Goal: Book appointment/travel/reservation

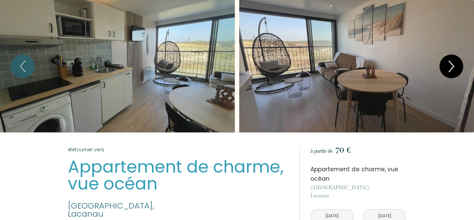
click at [451, 66] on icon "Next" at bounding box center [451, 66] width 14 height 20
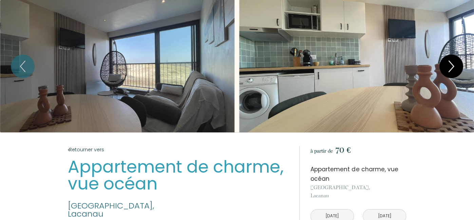
click at [451, 66] on icon "Next" at bounding box center [451, 66] width 14 height 20
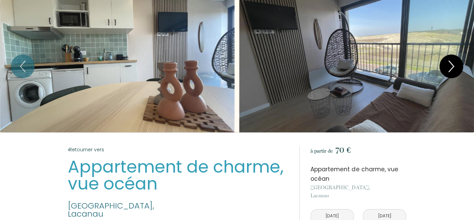
click at [451, 66] on icon "Next" at bounding box center [451, 66] width 14 height 20
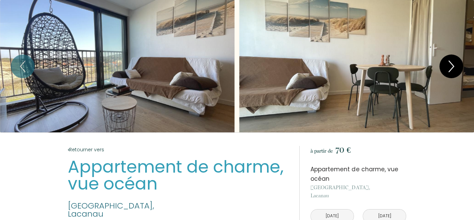
click at [451, 66] on icon "Next" at bounding box center [451, 66] width 14 height 20
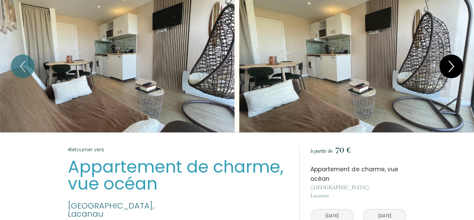
click at [451, 66] on icon "Next" at bounding box center [451, 66] width 14 height 20
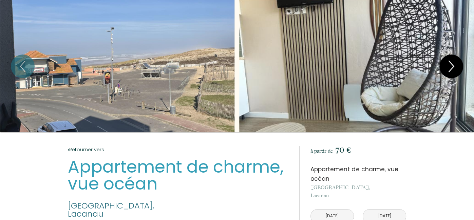
click at [451, 66] on icon "Next" at bounding box center [451, 66] width 14 height 20
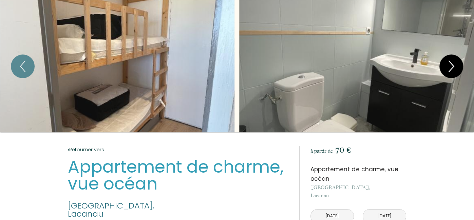
click at [451, 66] on icon "Next" at bounding box center [451, 66] width 14 height 20
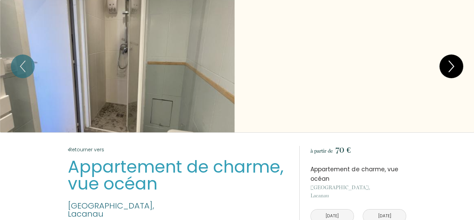
click at [451, 66] on icon "Next" at bounding box center [451, 66] width 14 height 20
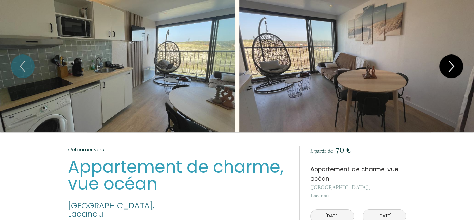
click at [451, 66] on icon "Next" at bounding box center [451, 66] width 14 height 20
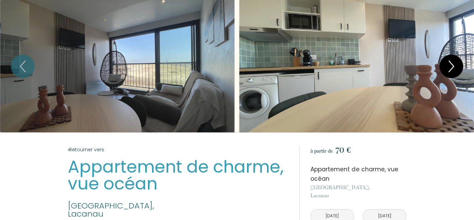
click at [451, 66] on icon "Next" at bounding box center [451, 66] width 14 height 20
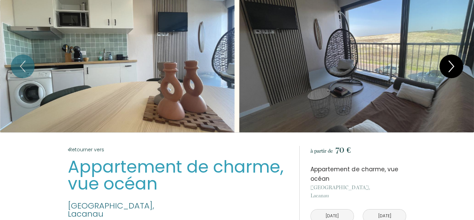
click at [451, 66] on icon "Next" at bounding box center [451, 66] width 14 height 20
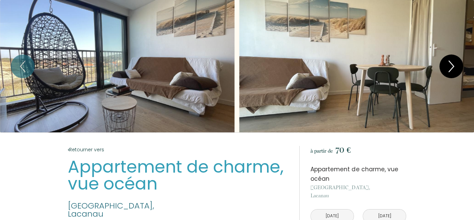
click at [451, 66] on icon "Next" at bounding box center [451, 66] width 14 height 20
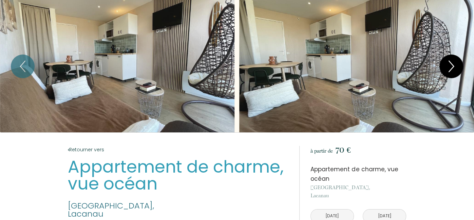
click at [451, 66] on icon "Next" at bounding box center [451, 66] width 14 height 20
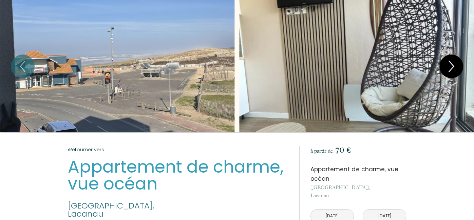
click at [451, 66] on icon "Next" at bounding box center [451, 66] width 14 height 20
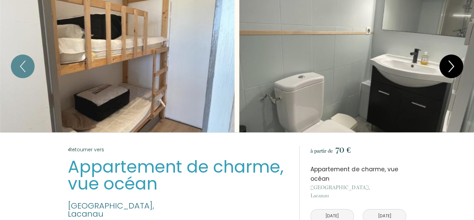
click at [451, 66] on icon "Next" at bounding box center [451, 66] width 14 height 20
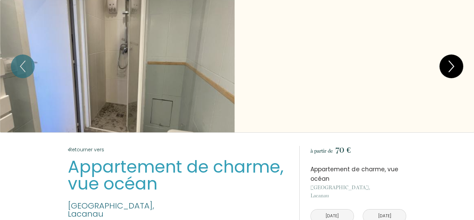
click at [451, 66] on icon "Next" at bounding box center [451, 66] width 14 height 20
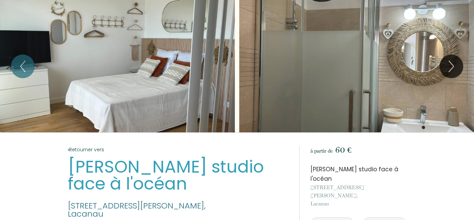
click at [450, 53] on div "Slideshow" at bounding box center [356, 66] width 235 height 133
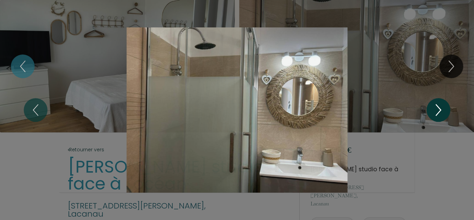
click at [436, 116] on icon "Next" at bounding box center [438, 110] width 14 height 20
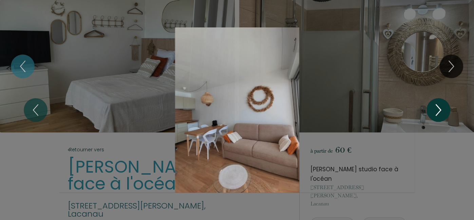
click at [436, 116] on icon "Next" at bounding box center [438, 110] width 14 height 20
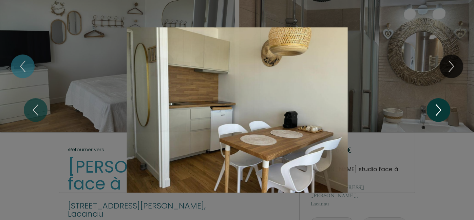
click at [436, 116] on icon "Next" at bounding box center [438, 110] width 14 height 20
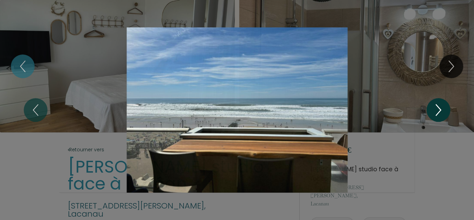
click at [436, 116] on icon "Next" at bounding box center [438, 110] width 14 height 20
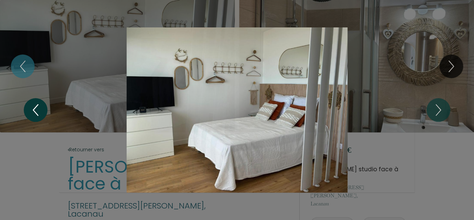
click at [39, 114] on icon "Previous" at bounding box center [35, 110] width 14 height 20
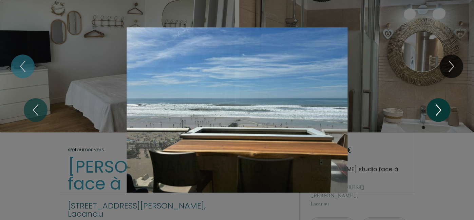
click at [441, 110] on icon "Next" at bounding box center [438, 110] width 14 height 20
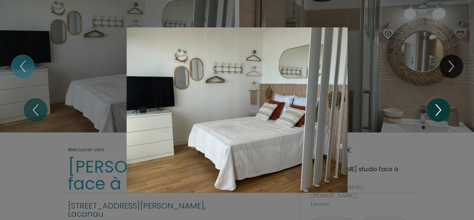
click at [441, 110] on icon "Next" at bounding box center [438, 110] width 14 height 20
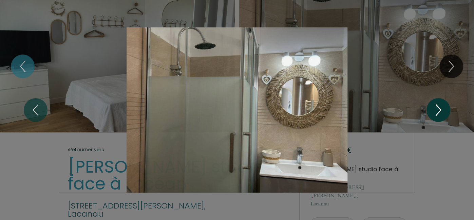
click at [441, 110] on icon "Next" at bounding box center [438, 110] width 14 height 20
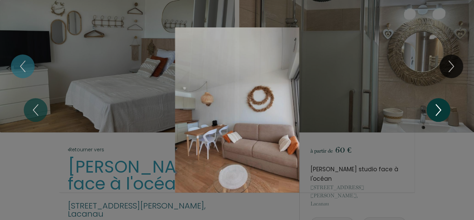
click at [441, 110] on icon "Next" at bounding box center [438, 110] width 14 height 20
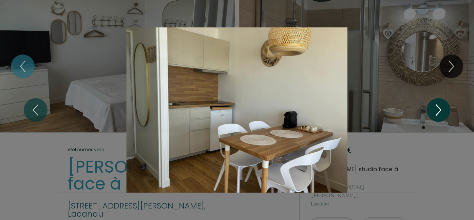
click at [441, 110] on icon "Next" at bounding box center [438, 110] width 14 height 20
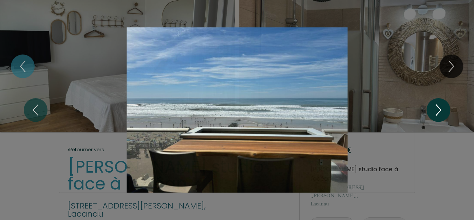
click at [441, 110] on icon "Next" at bounding box center [438, 110] width 14 height 20
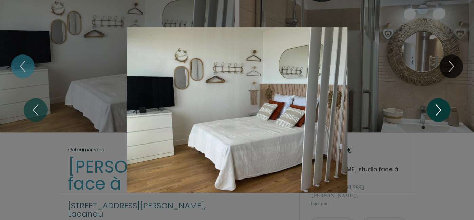
click at [441, 110] on icon "Next" at bounding box center [438, 110] width 14 height 20
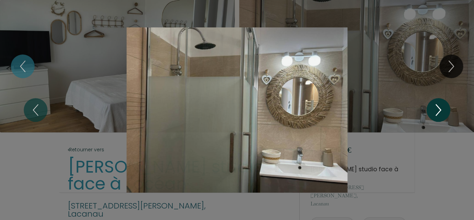
click at [441, 110] on icon "Next" at bounding box center [438, 110] width 14 height 20
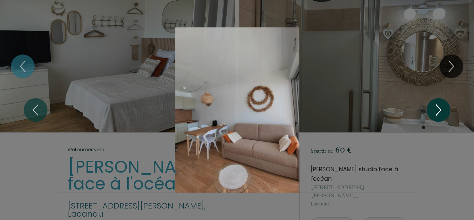
click at [441, 110] on icon "Next" at bounding box center [438, 110] width 14 height 20
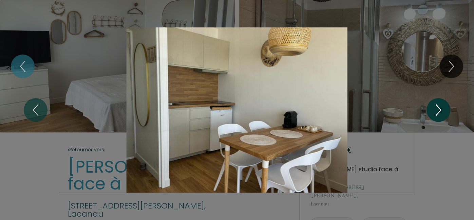
click at [441, 110] on icon "Next" at bounding box center [438, 110] width 14 height 20
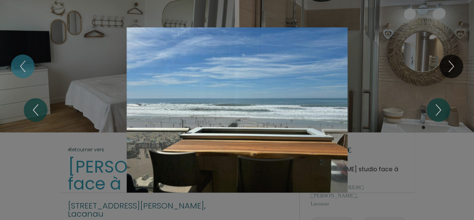
click at [449, 31] on div "1 2 3 4 5" at bounding box center [237, 110] width 474 height 220
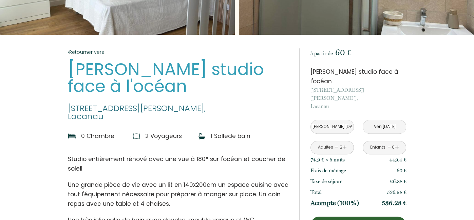
scroll to position [98, 0]
click at [395, 142] on link "+" at bounding box center [397, 147] width 4 height 11
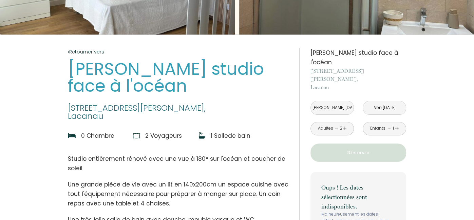
click at [386, 122] on div "Enfants - 1 +" at bounding box center [384, 129] width 43 height 14
click at [388, 123] on link "-" at bounding box center [389, 128] width 4 height 11
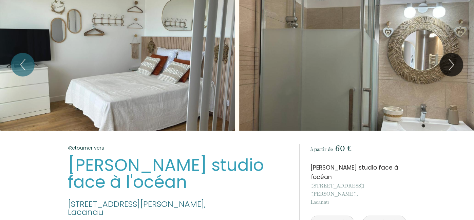
scroll to position [0, 0]
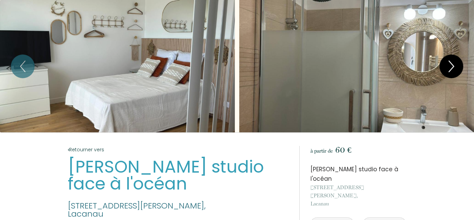
click at [452, 64] on icon "Next" at bounding box center [451, 66] width 14 height 20
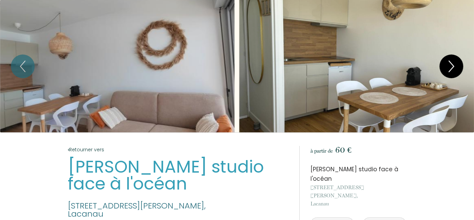
click at [452, 64] on icon "Next" at bounding box center [451, 66] width 14 height 20
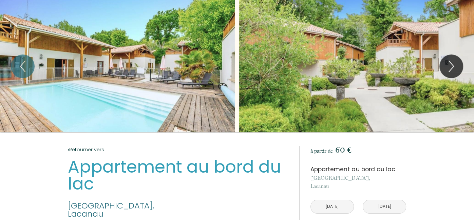
click at [222, 91] on div "Slideshow" at bounding box center [117, 66] width 235 height 133
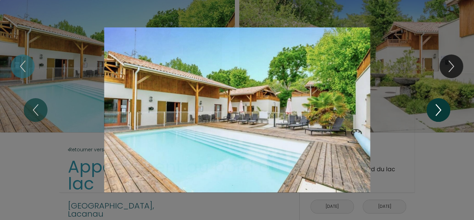
click at [443, 108] on icon "Next" at bounding box center [438, 110] width 14 height 20
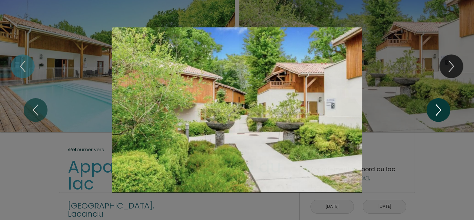
click at [443, 108] on icon "Next" at bounding box center [438, 110] width 14 height 20
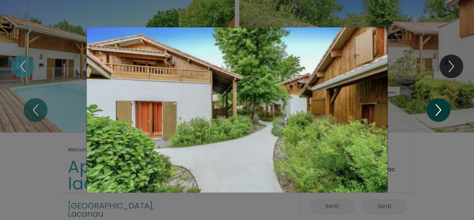
click at [443, 108] on icon "Next" at bounding box center [438, 110] width 14 height 20
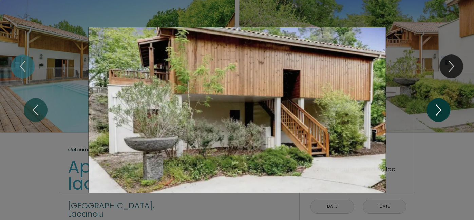
click at [443, 108] on icon "Next" at bounding box center [438, 110] width 14 height 20
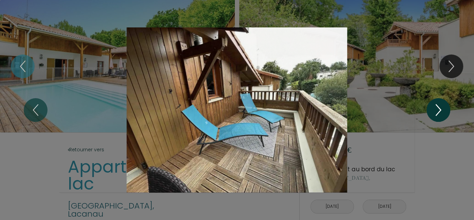
click at [443, 108] on icon "Next" at bounding box center [438, 110] width 14 height 20
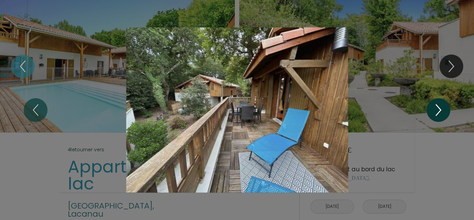
click at [443, 108] on icon "Next" at bounding box center [438, 110] width 14 height 20
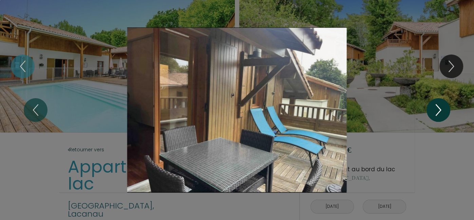
click at [443, 108] on icon "Next" at bounding box center [438, 110] width 14 height 20
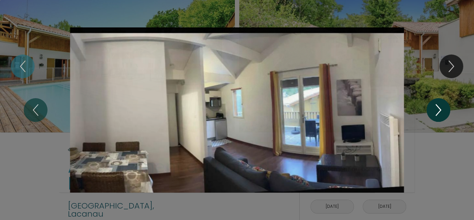
click at [443, 108] on icon "Next" at bounding box center [438, 110] width 14 height 20
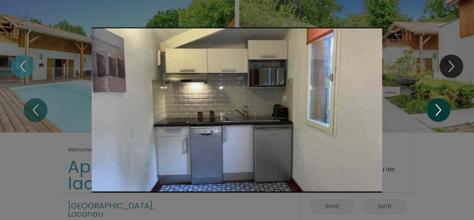
click at [443, 108] on icon "Next" at bounding box center [438, 110] width 14 height 20
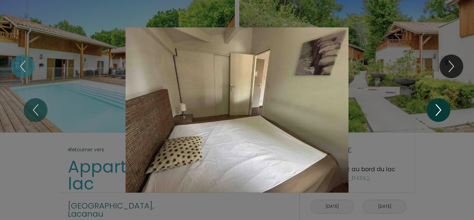
click at [443, 108] on icon "Next" at bounding box center [438, 110] width 14 height 20
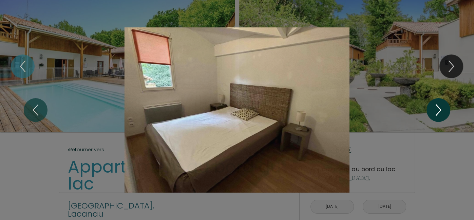
click at [443, 108] on icon "Next" at bounding box center [438, 110] width 14 height 20
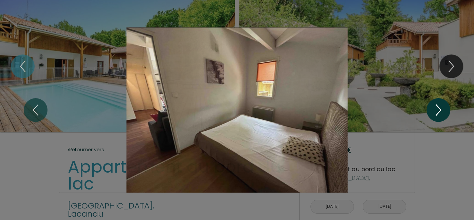
click at [443, 108] on icon "Next" at bounding box center [438, 110] width 14 height 20
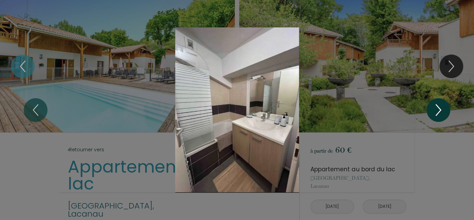
click at [443, 108] on icon "Next" at bounding box center [438, 110] width 14 height 20
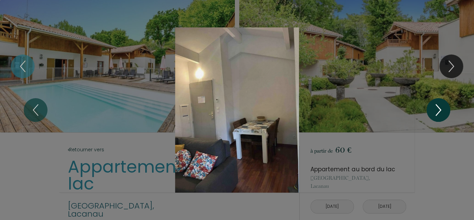
click at [443, 108] on icon "Next" at bounding box center [438, 110] width 14 height 20
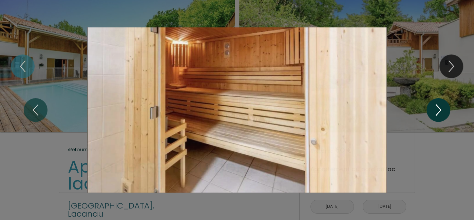
click at [443, 108] on icon "Next" at bounding box center [438, 110] width 14 height 20
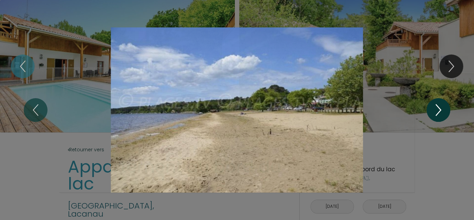
click at [443, 108] on icon "Next" at bounding box center [438, 110] width 14 height 20
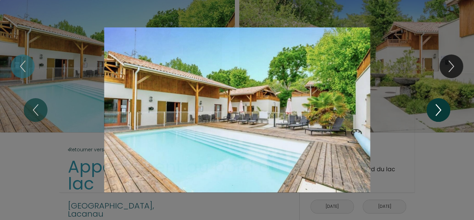
click at [443, 108] on icon "Next" at bounding box center [438, 110] width 14 height 20
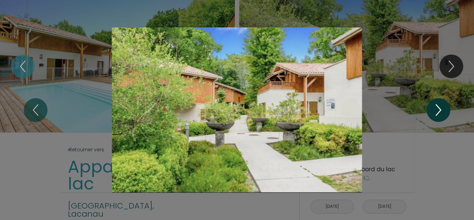
click at [443, 108] on icon "Next" at bounding box center [438, 110] width 14 height 20
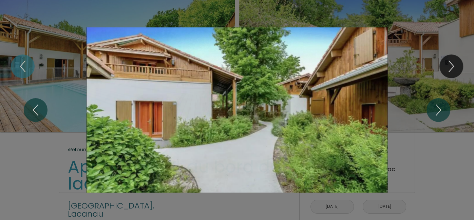
click at [459, 48] on div "1 2 3 4 5 6 7 8 9 10 11 12 13 14 15 16" at bounding box center [237, 110] width 474 height 220
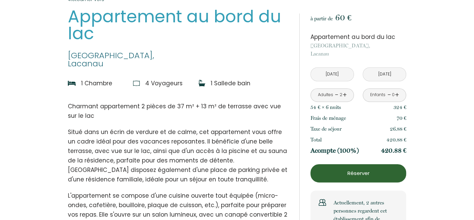
scroll to position [153, 0]
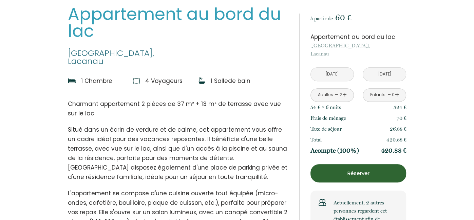
click at [398, 93] on link "+" at bounding box center [397, 95] width 4 height 11
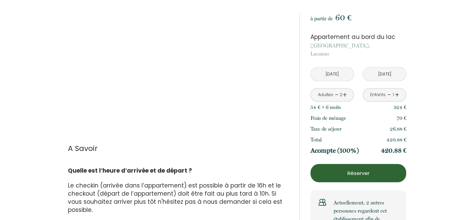
scroll to position [868, 0]
